Goal: Task Accomplishment & Management: Manage account settings

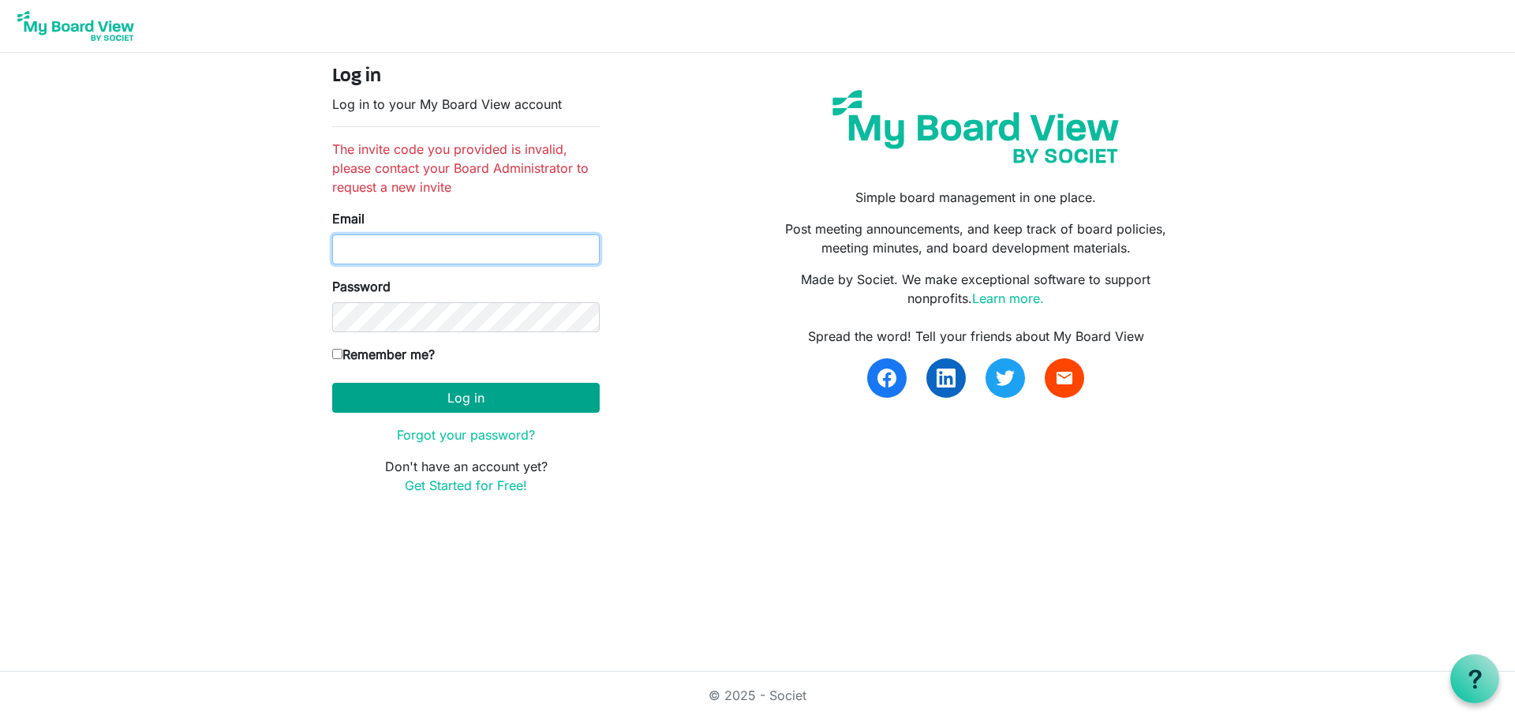
type input "[EMAIL_ADDRESS][DOMAIN_NAME]"
click at [575, 394] on button "Log in" at bounding box center [466, 398] width 268 height 30
click at [574, 394] on button "Log in" at bounding box center [466, 398] width 268 height 30
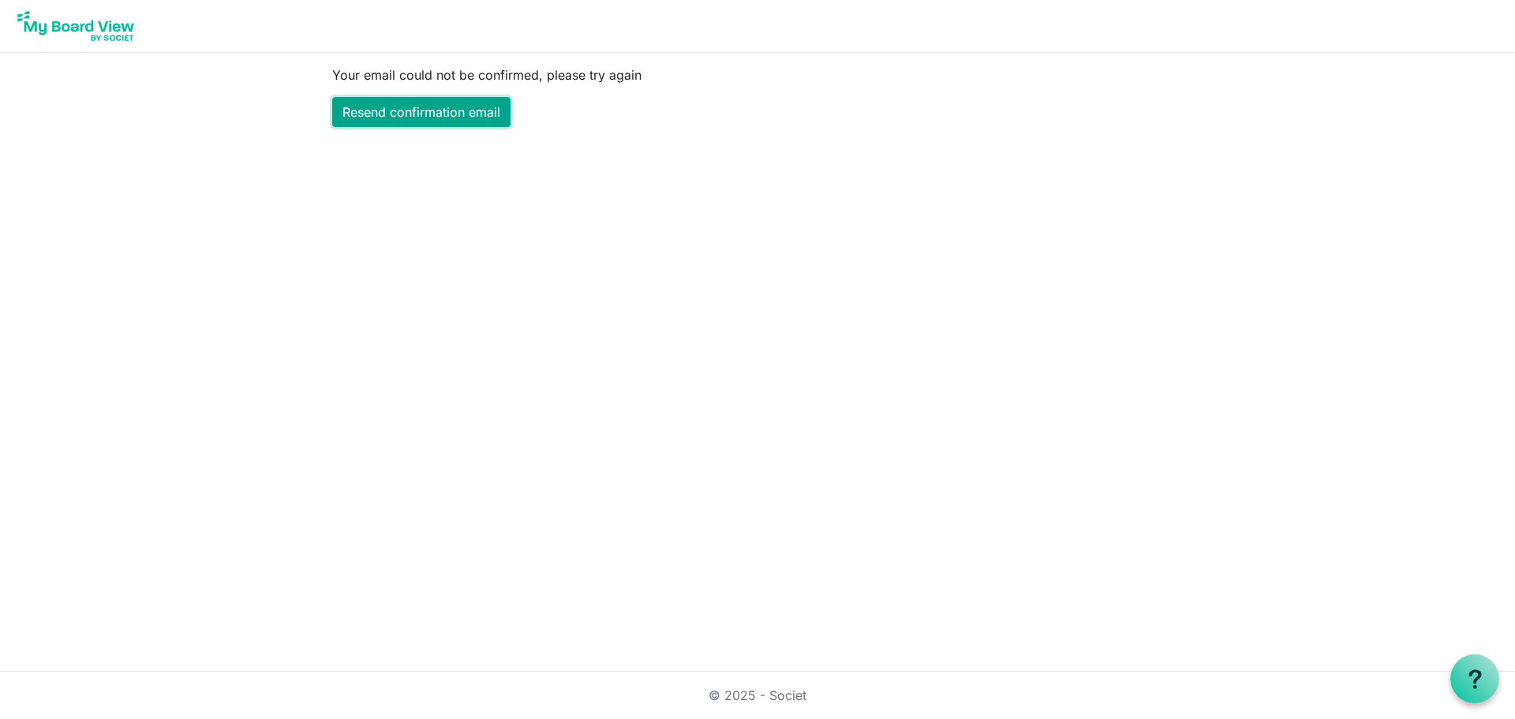
click at [473, 118] on link "Resend confirmation email" at bounding box center [421, 112] width 178 height 30
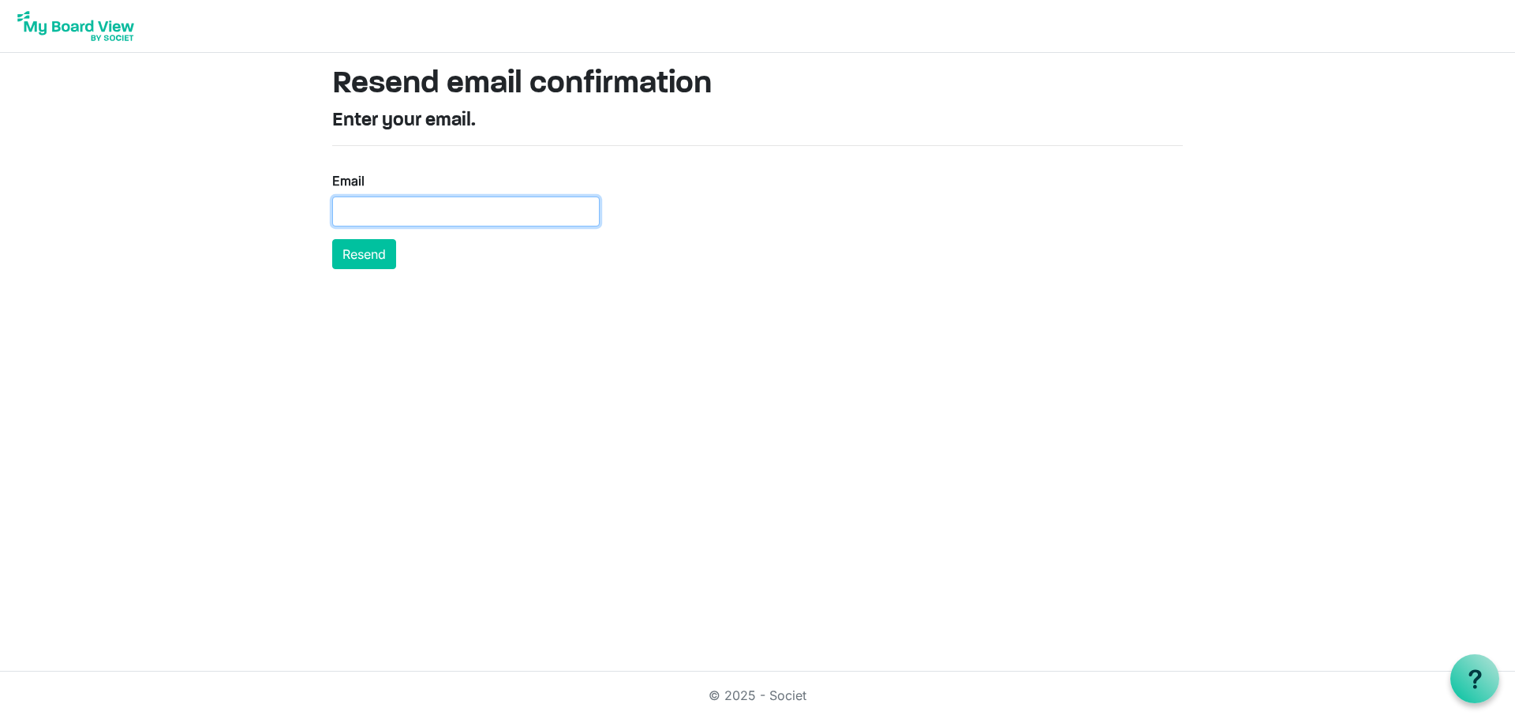
click at [453, 211] on input "Email" at bounding box center [466, 212] width 268 height 30
type input "cryerlinda97@gmail.com"
click at [376, 253] on button "Resend" at bounding box center [364, 254] width 64 height 30
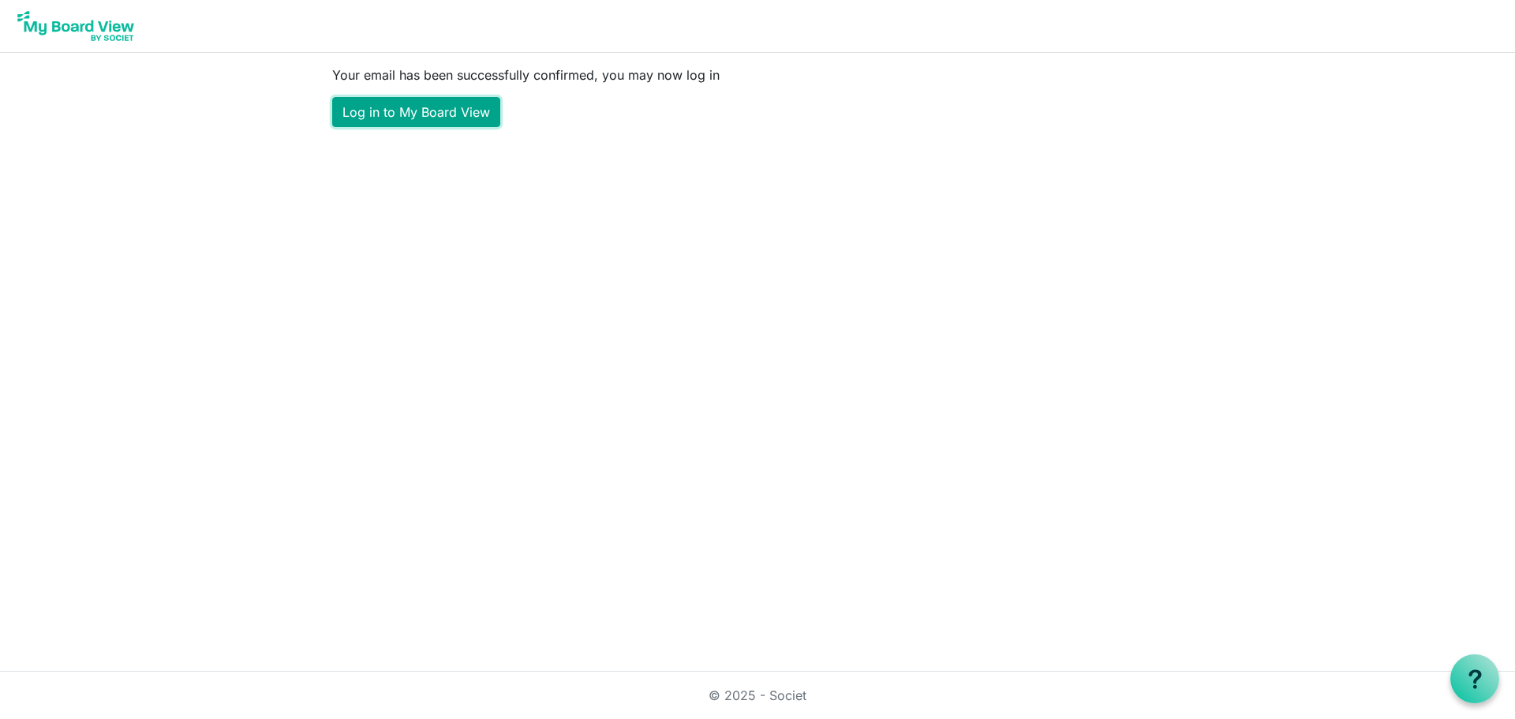
click at [459, 110] on link "Log in to My Board View" at bounding box center [416, 112] width 168 height 30
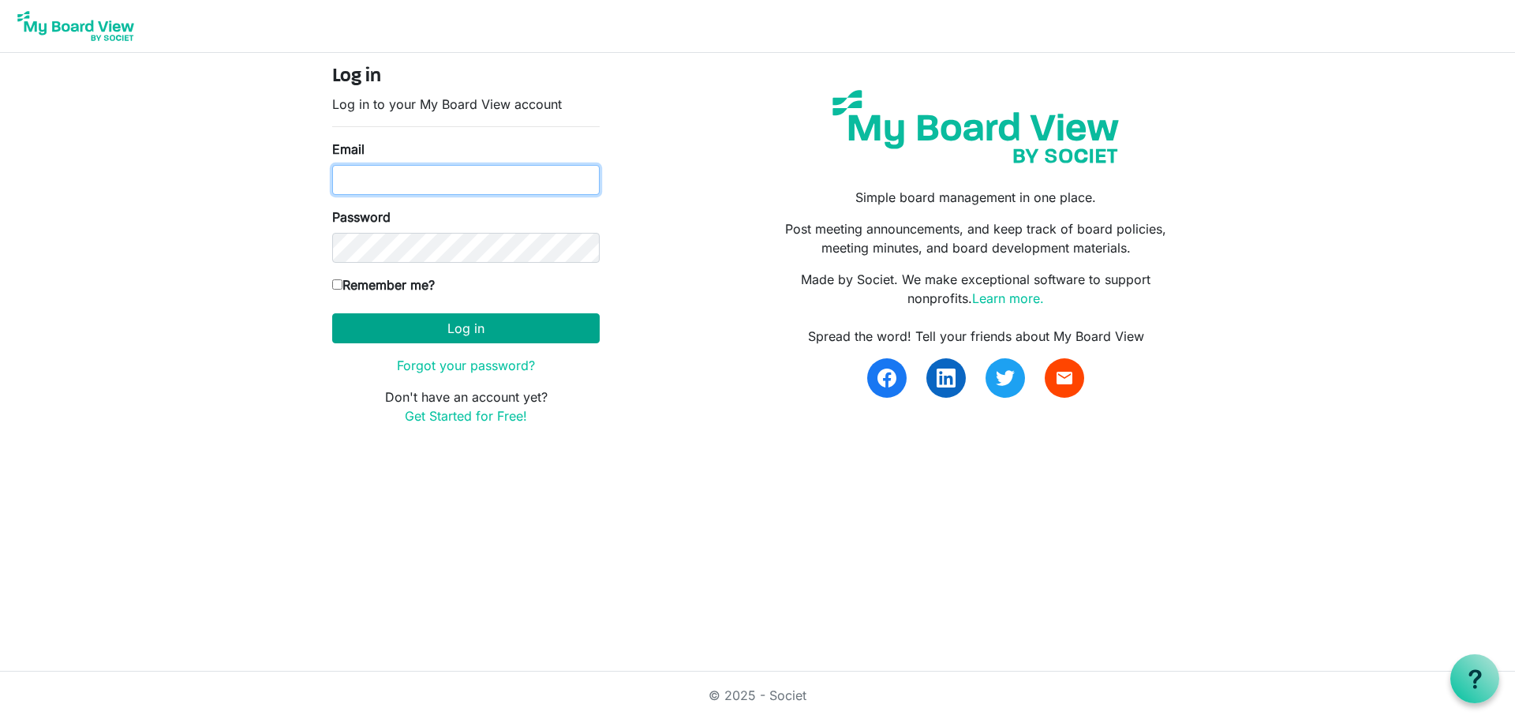
type input "[EMAIL_ADDRESS][DOMAIN_NAME]"
click at [482, 331] on button "Log in" at bounding box center [466, 328] width 268 height 30
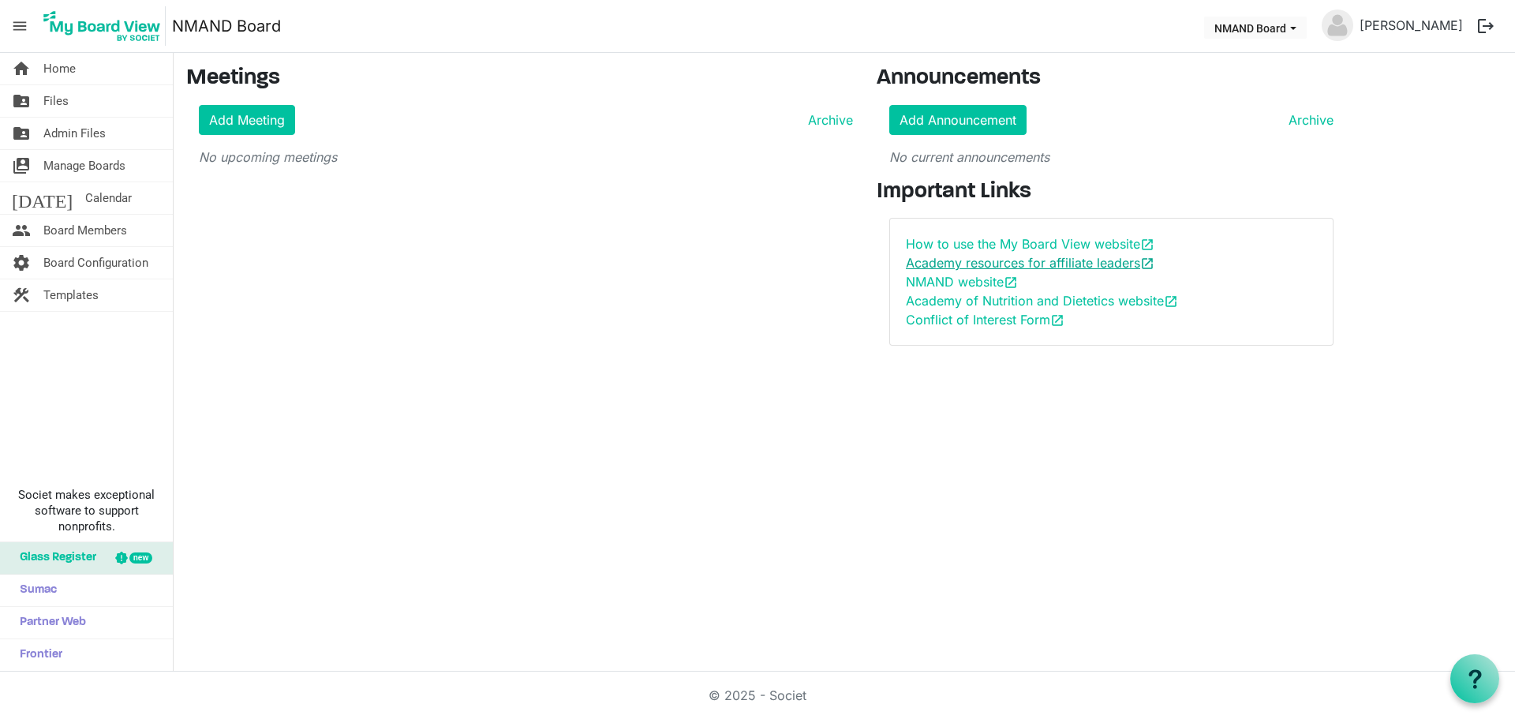
click at [1045, 266] on link "Academy resources for affiliate leaders open_in_new" at bounding box center [1030, 263] width 249 height 16
